Goal: Transaction & Acquisition: Purchase product/service

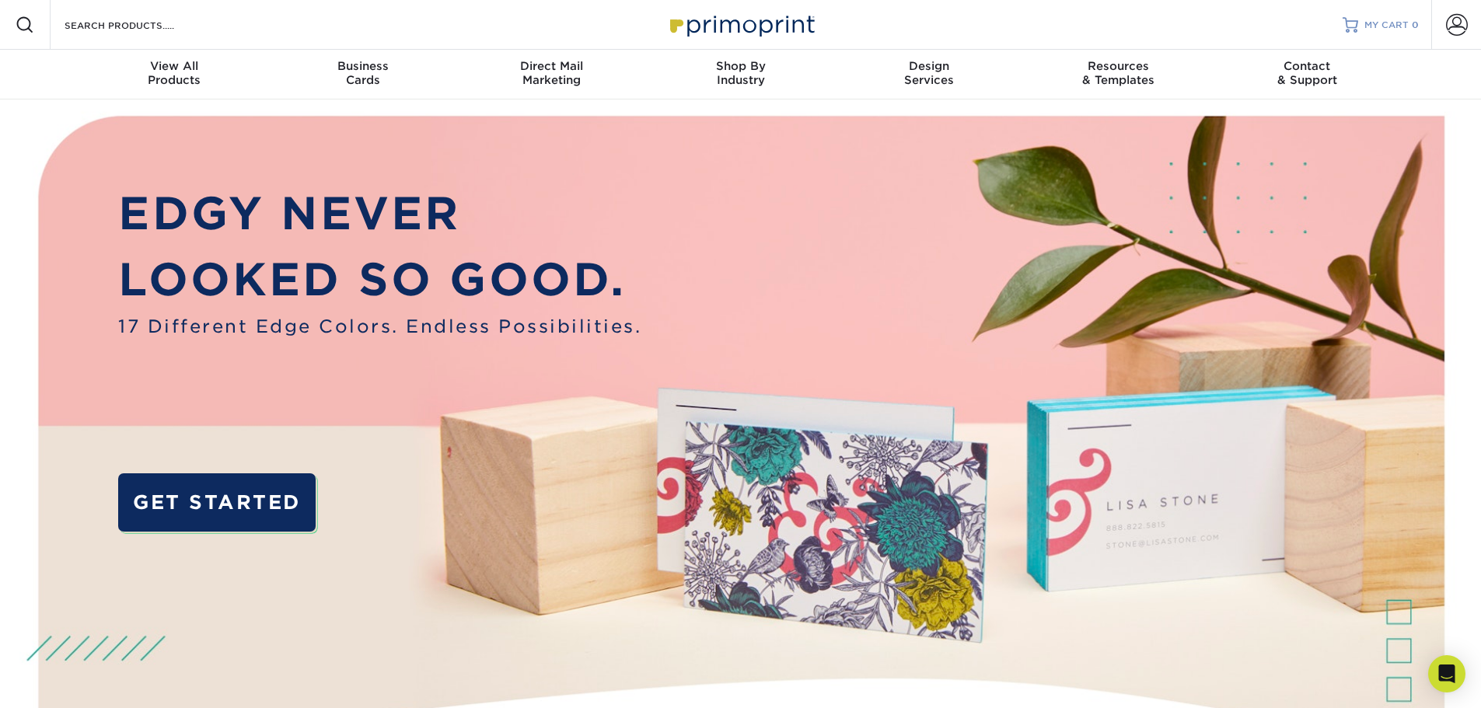
click at [1358, 25] on div at bounding box center [1351, 25] width 16 height 16
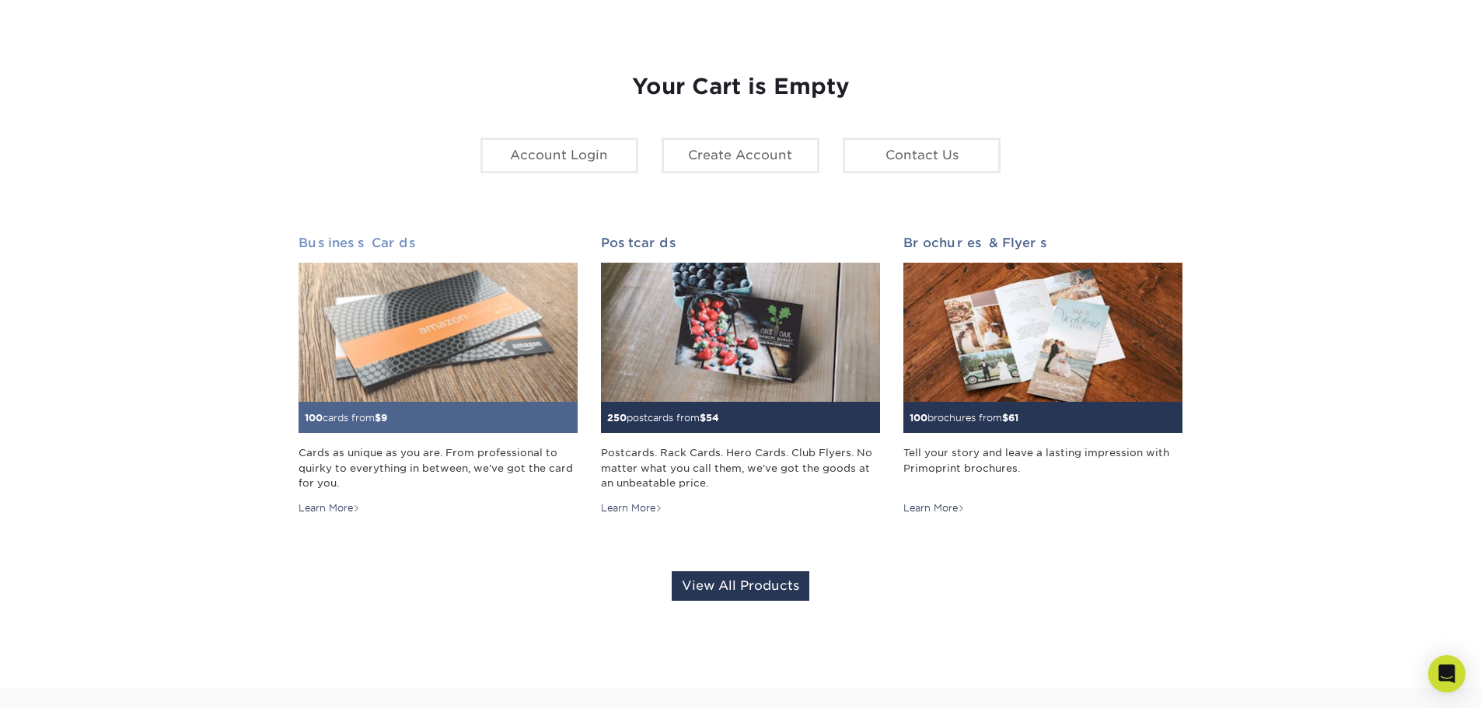
scroll to position [155, 0]
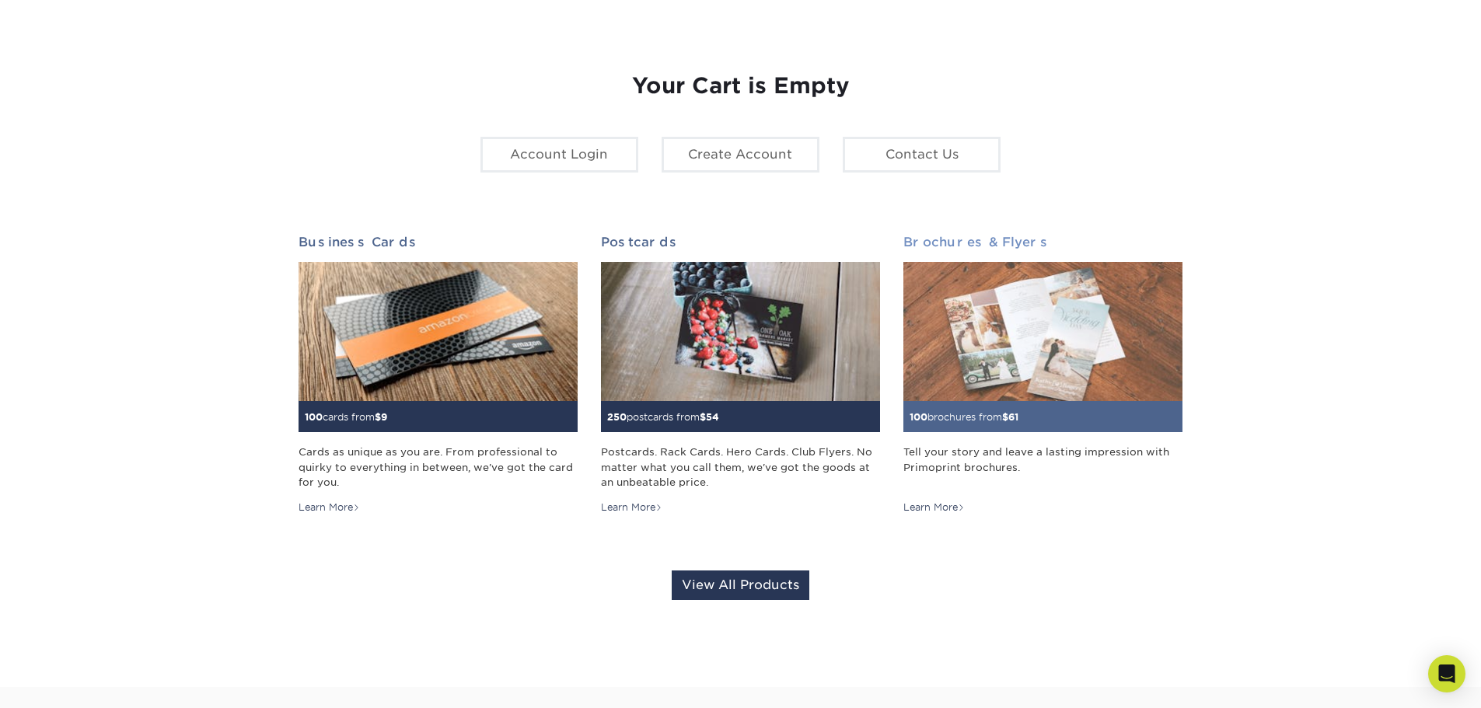
click at [1063, 355] on img at bounding box center [1042, 332] width 279 height 140
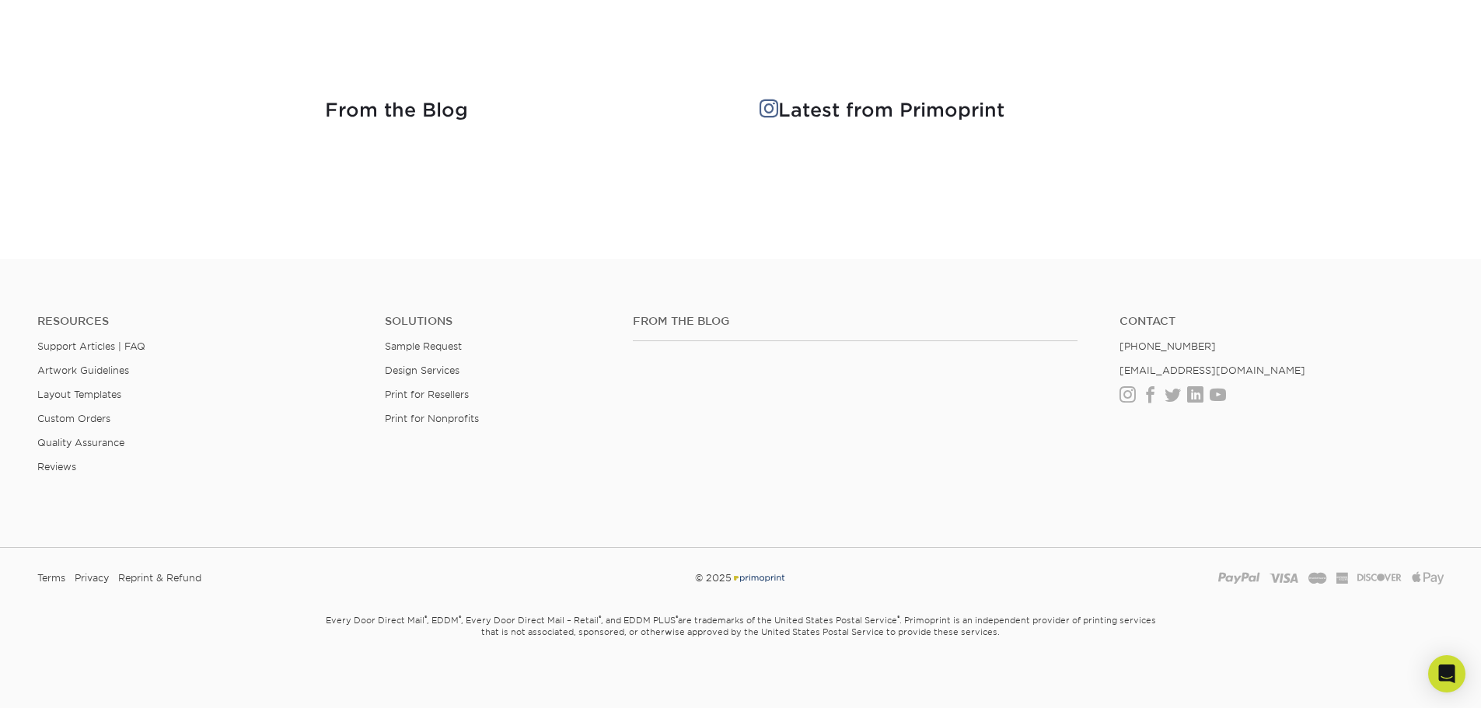
scroll to position [1949, 0]
